Goal: Task Accomplishment & Management: Manage account settings

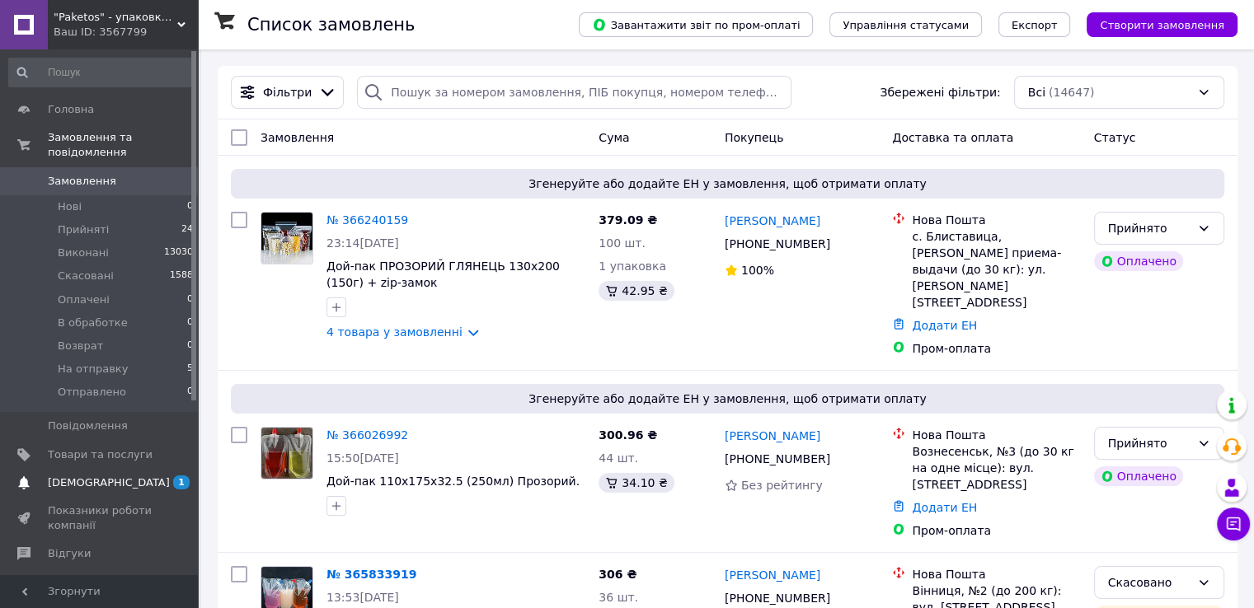
click at [57, 476] on span "[DEMOGRAPHIC_DATA]" at bounding box center [109, 483] width 122 height 15
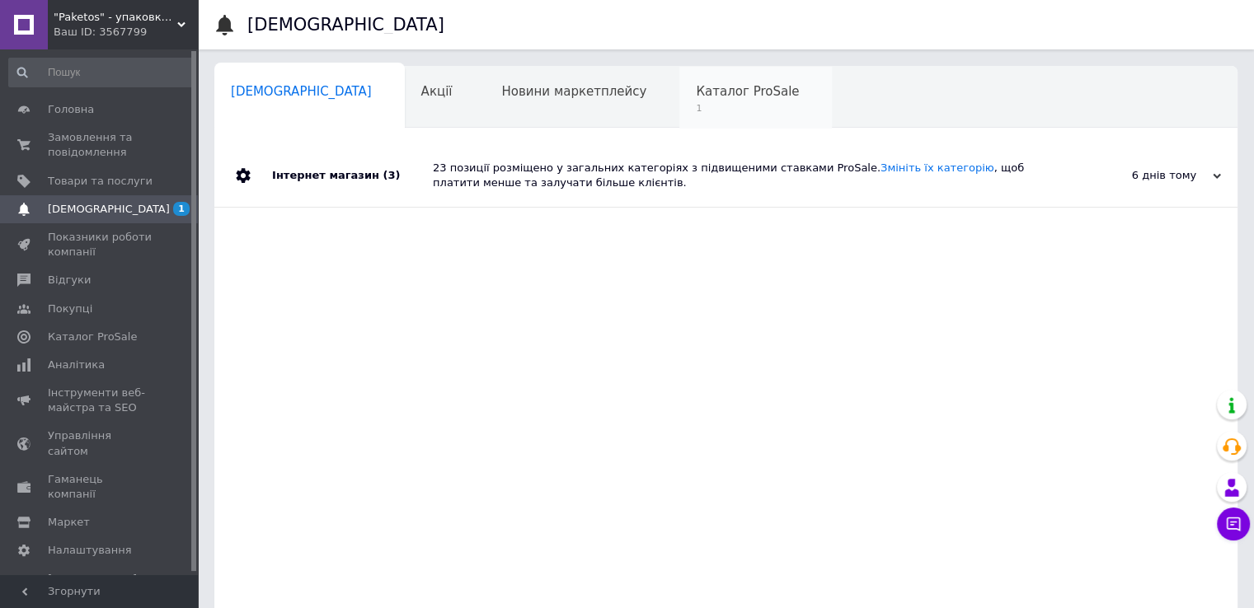
click at [696, 88] on span "Каталог ProSale" at bounding box center [747, 91] width 103 height 15
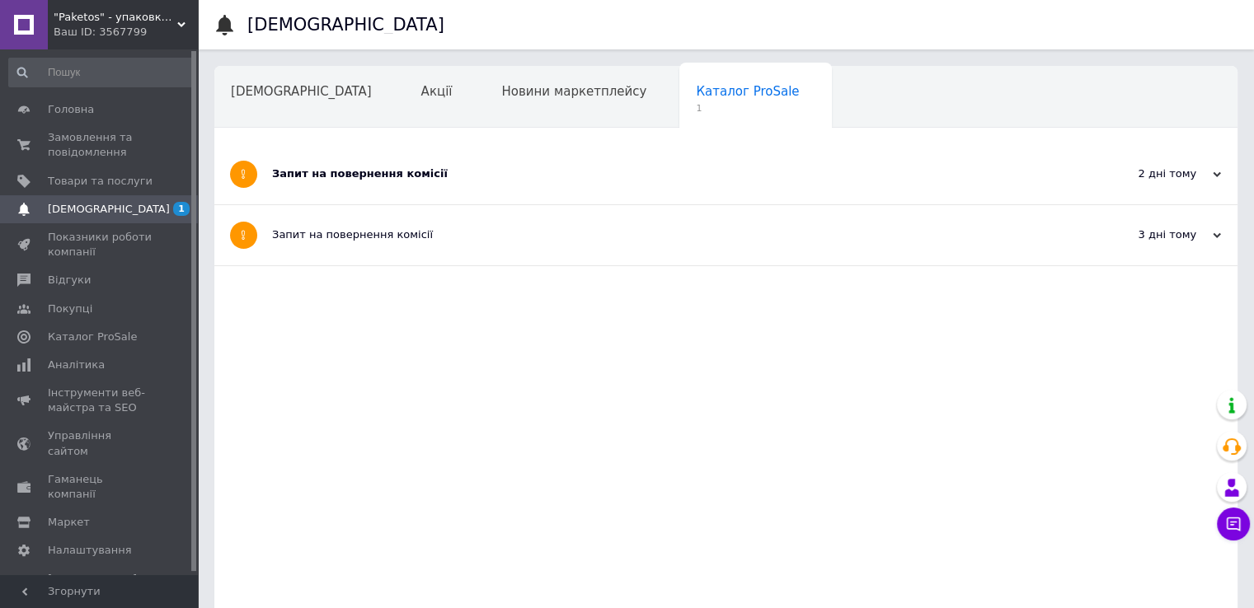
click at [631, 172] on div "Запит на повернення комісії" at bounding box center [664, 173] width 784 height 15
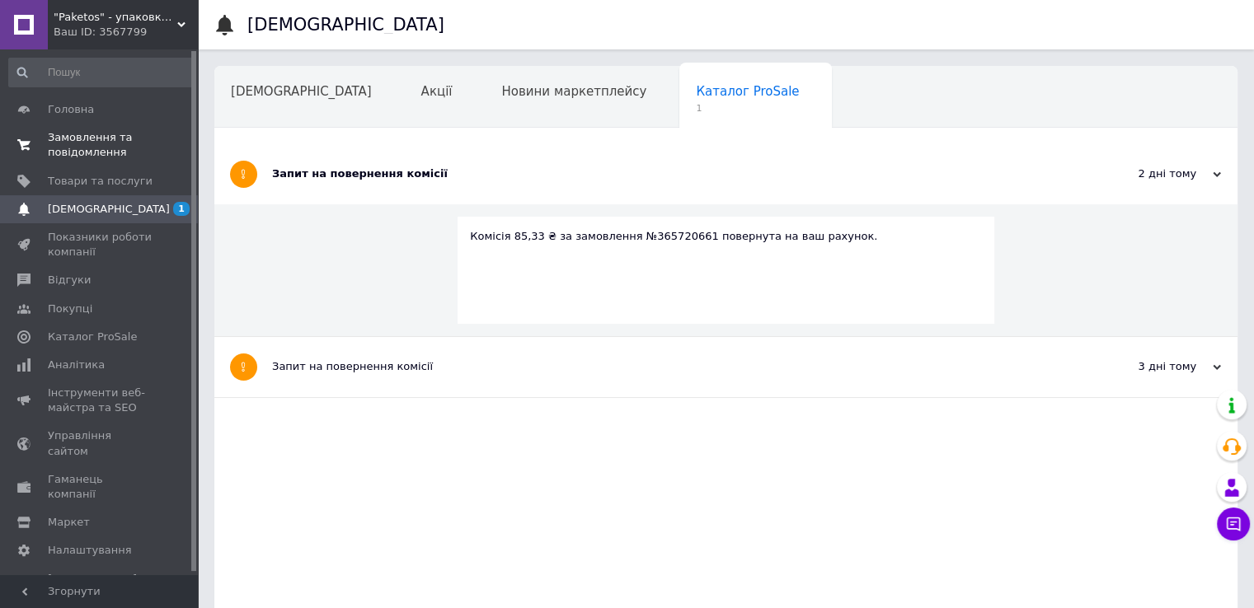
click at [85, 140] on span "Замовлення та повідомлення" at bounding box center [100, 145] width 105 height 30
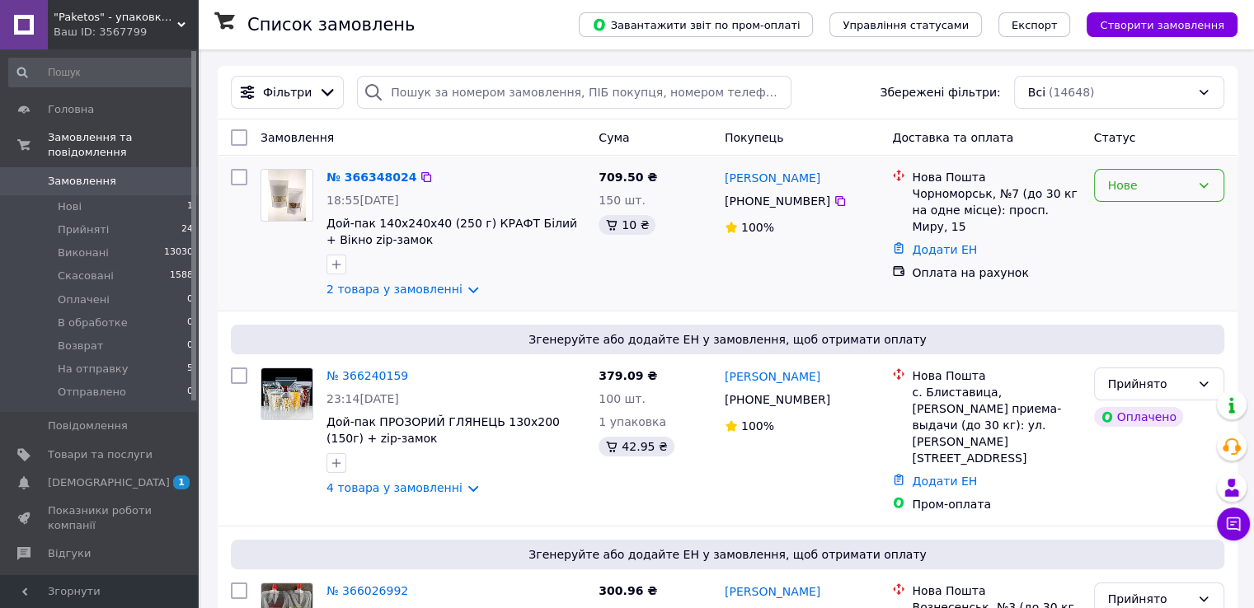
click at [1169, 175] on div "Нове" at bounding box center [1159, 185] width 130 height 33
click at [1154, 221] on li "Прийнято" at bounding box center [1158, 222] width 129 height 30
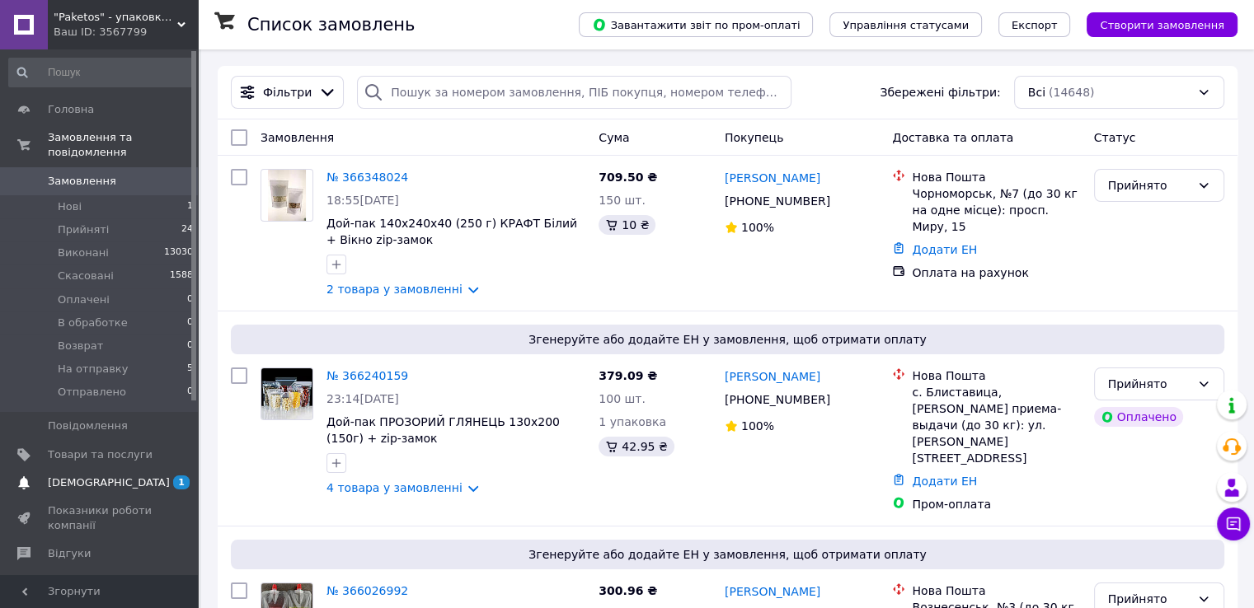
click at [155, 479] on link "[DEMOGRAPHIC_DATA] 1" at bounding box center [101, 483] width 203 height 28
